Goal: Task Accomplishment & Management: Complete application form

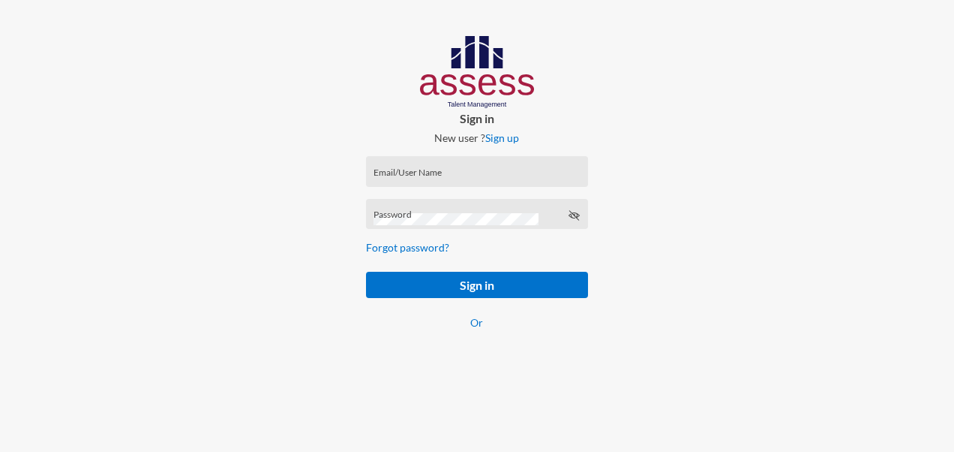
click at [465, 168] on div "Email/User Name" at bounding box center [477, 175] width 206 height 23
paste input "SPLSS10312"
type input "SPLSS10312"
click at [441, 210] on div "Password" at bounding box center [477, 217] width 206 height 23
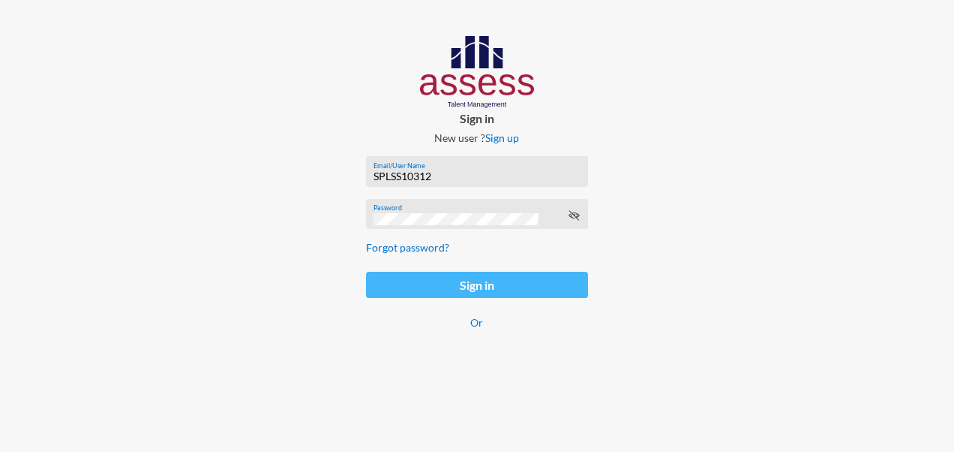
click at [423, 290] on button "Sign in" at bounding box center [477, 285] width 222 height 26
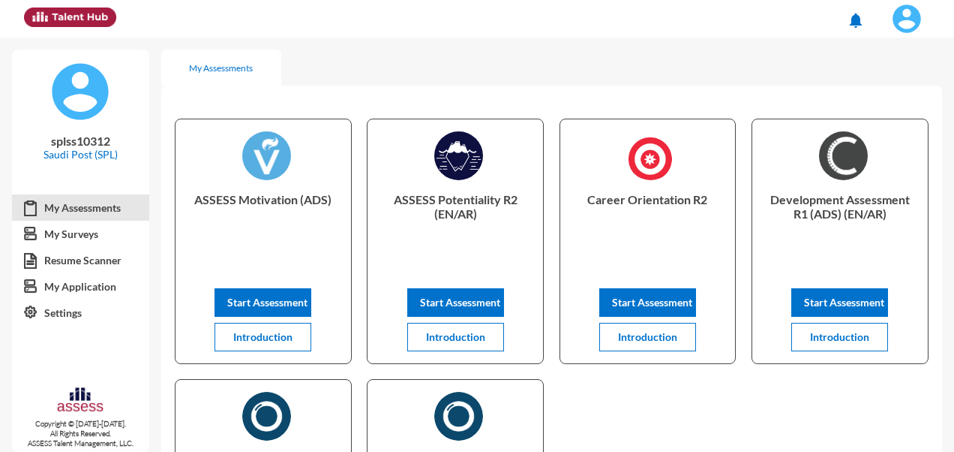
drag, startPoint x: 945, startPoint y: 147, endPoint x: 942, endPoint y: 173, distance: 25.7
click at [741, 173] on div "My Assessments ASSESS Motivation (ADS) Start Assessment Introduction ASSESS Pot…" at bounding box center [557, 369] width 793 height 662
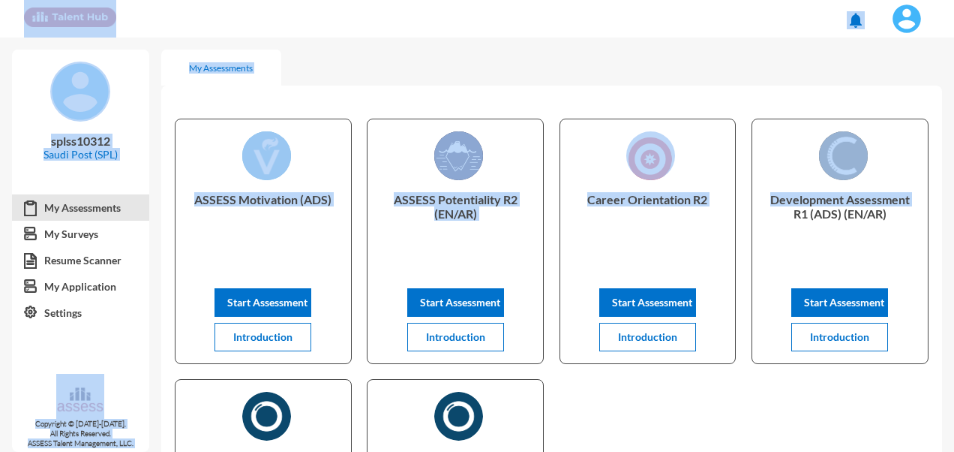
drag, startPoint x: 942, startPoint y: 173, endPoint x: 955, endPoint y: 197, distance: 27.5
click at [741, 38] on html "notifications splss10312 Saudi Post (SPL) My Assessments My Surveys Resume Scan…" at bounding box center [477, 19] width 954 height 38
click at [696, 405] on div "ASSESS Motivation (ADS) Start Assessment Introduction ASSESS Potentiality R2 (E…" at bounding box center [551, 371] width 781 height 545
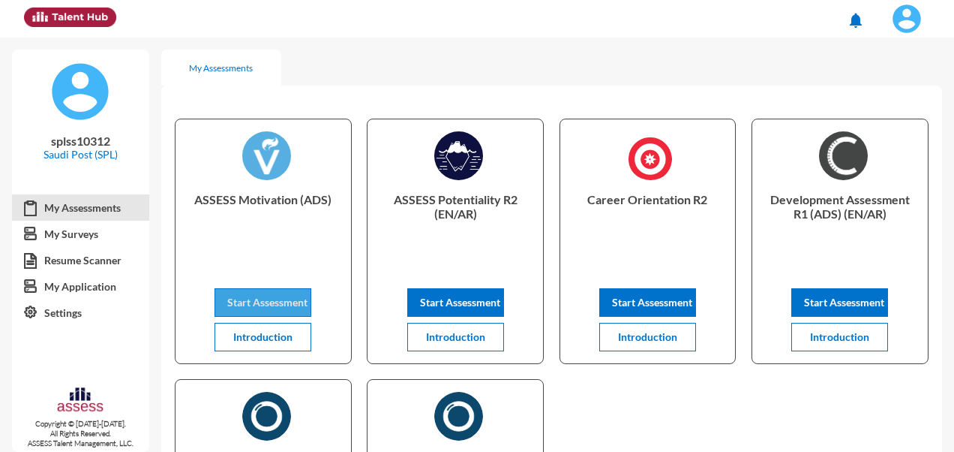
click at [251, 293] on button "Start Assessment" at bounding box center [263, 302] width 97 height 29
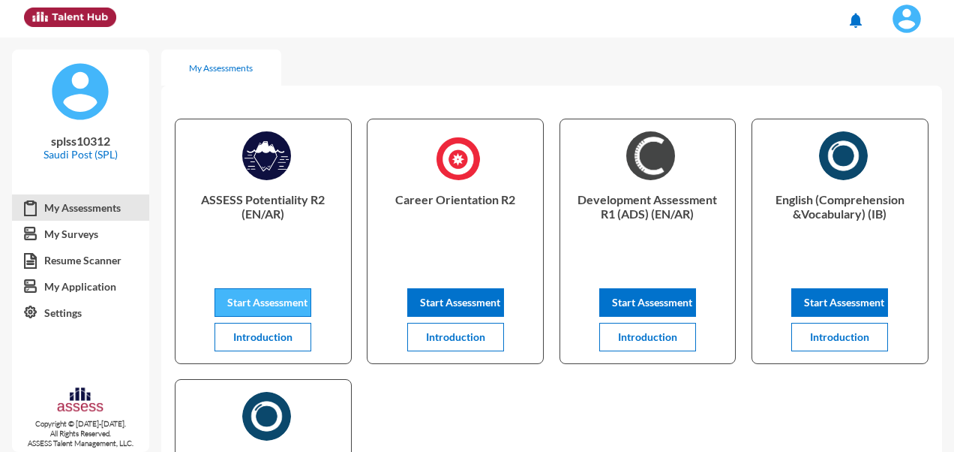
click at [248, 302] on span "Start Assessment" at bounding box center [267, 302] width 80 height 13
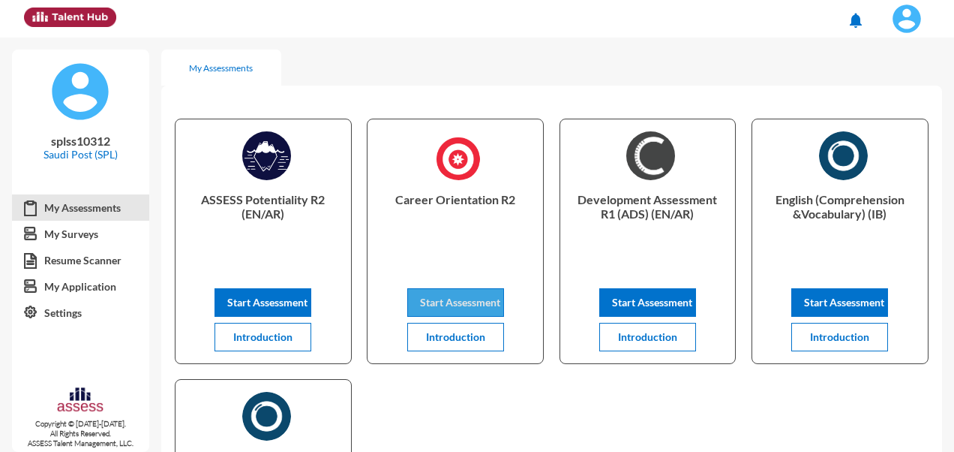
click at [460, 297] on span "Start Assessment" at bounding box center [460, 302] width 80 height 13
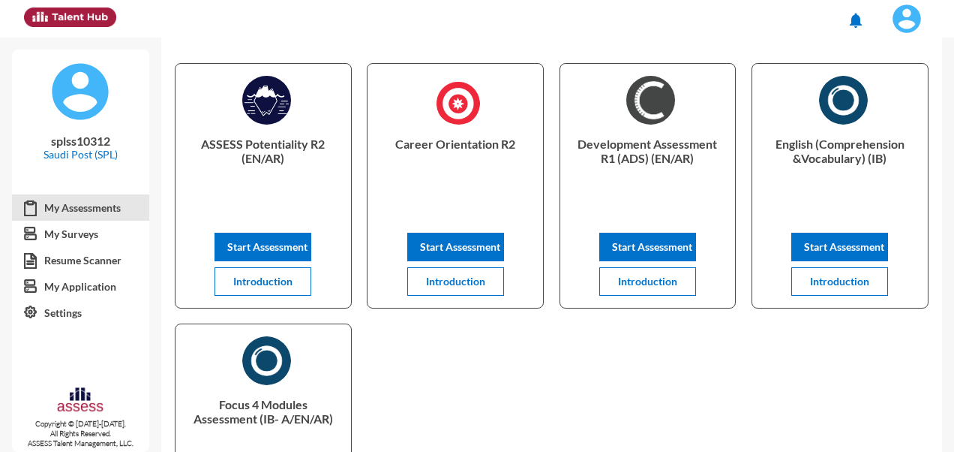
scroll to position [56, 0]
click at [670, 240] on span "Start Assessment" at bounding box center [652, 246] width 80 height 13
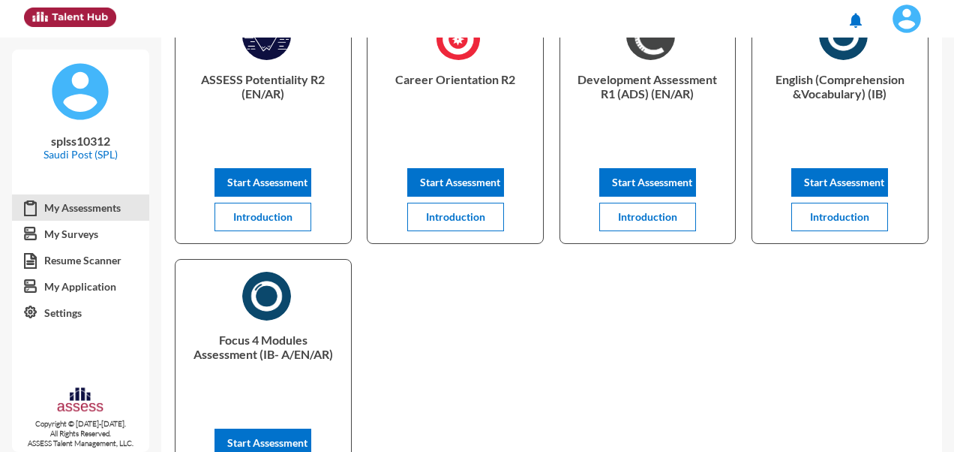
scroll to position [118, 0]
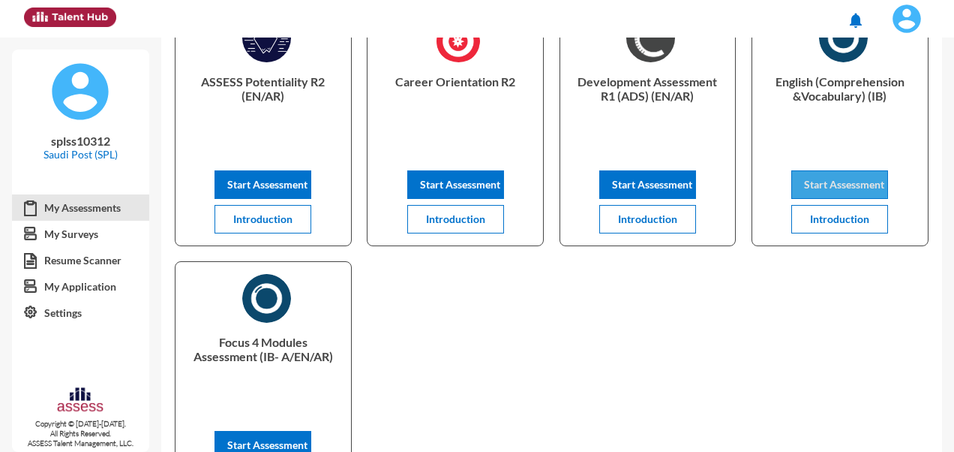
click at [833, 183] on span "Start Assessment" at bounding box center [844, 184] width 80 height 13
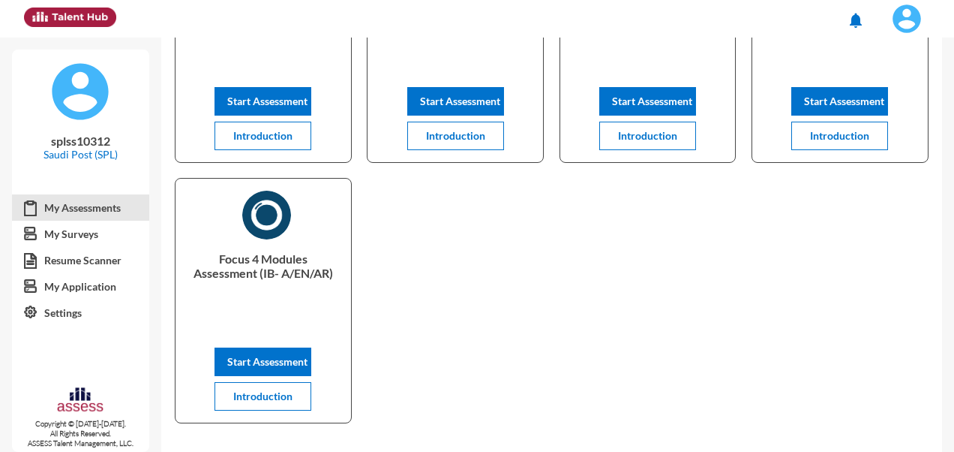
scroll to position [257, 0]
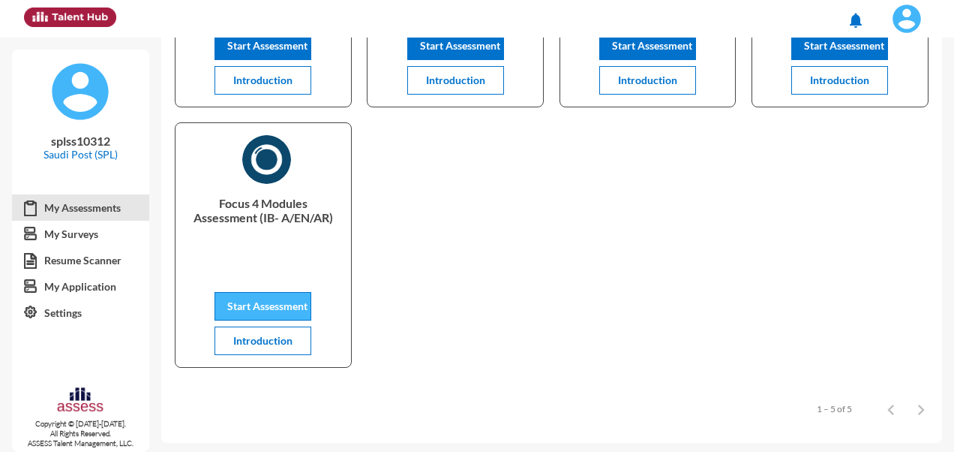
click at [281, 309] on span "Start Assessment" at bounding box center [267, 305] width 80 height 13
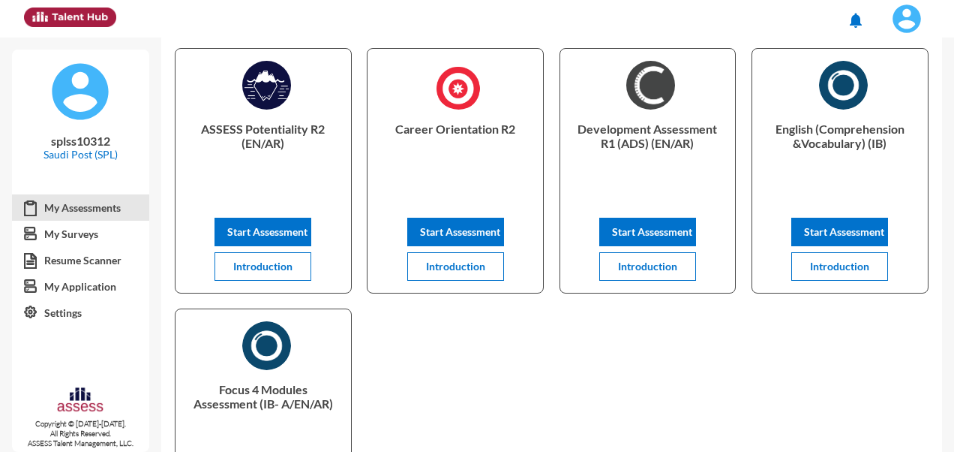
scroll to position [72, 0]
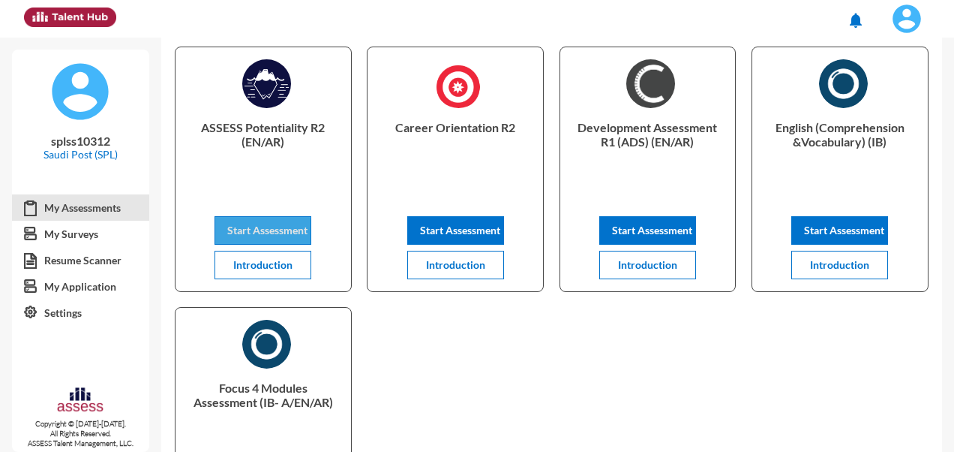
click at [257, 233] on span "Start Assessment" at bounding box center [267, 230] width 80 height 13
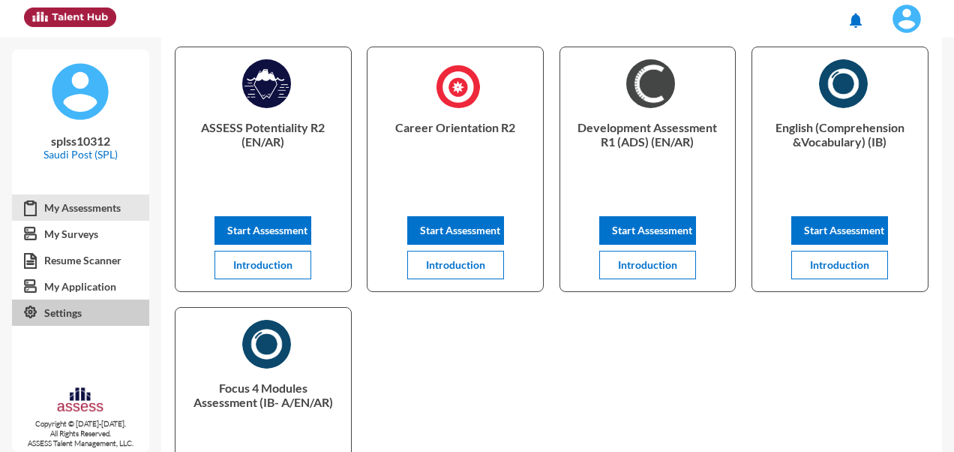
click at [72, 316] on link "Settings" at bounding box center [80, 312] width 137 height 27
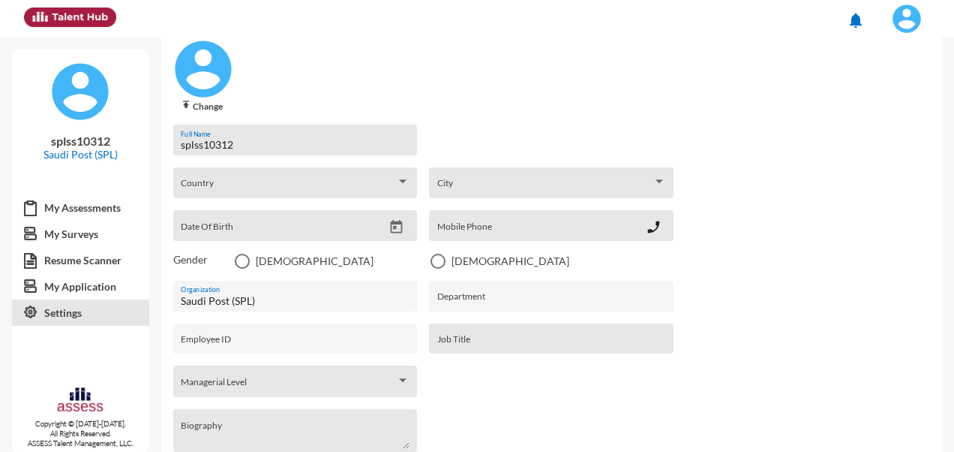
click at [914, 20] on img at bounding box center [907, 19] width 30 height 30
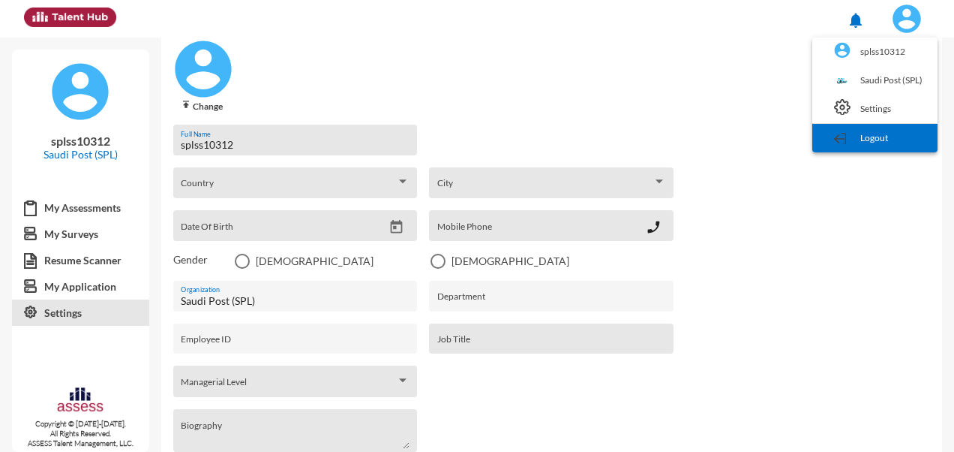
click at [849, 139] on div at bounding box center [842, 136] width 17 height 17
